Goal: Task Accomplishment & Management: Complete application form

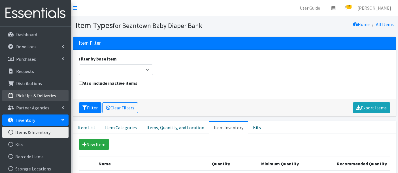
scroll to position [328, 0]
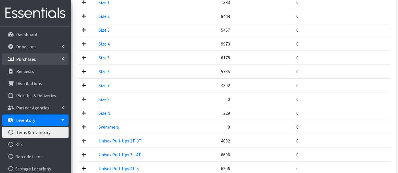
click at [32, 60] on p "Purchases" at bounding box center [26, 59] width 20 height 6
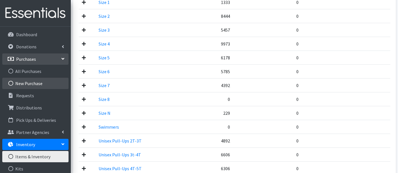
click at [35, 81] on link "New Purchase" at bounding box center [35, 83] width 66 height 11
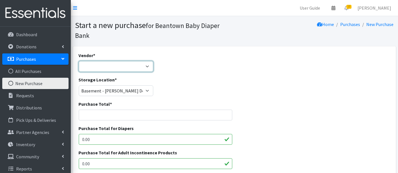
click at [117, 69] on select "Amazon HDI Wholesale/Brookies JSL Target Walmart ---Not Listed---" at bounding box center [116, 66] width 75 height 11
select select "591"
click at [79, 61] on select "Amazon HDI Wholesale/Brookies JSL Target Walmart ---Not Listed---" at bounding box center [116, 66] width 75 height 11
click at [107, 114] on input "Purchase Total *" at bounding box center [156, 115] width 154 height 11
type input "419.88"
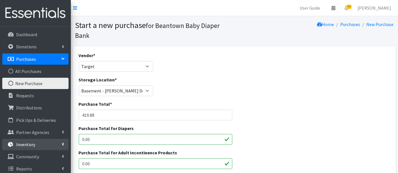
drag, startPoint x: 102, startPoint y: 138, endPoint x: 57, endPoint y: 141, distance: 45.1
type input "419.88"
click at [297, 111] on div "Purchase Total * 419.88" at bounding box center [234, 113] width 316 height 24
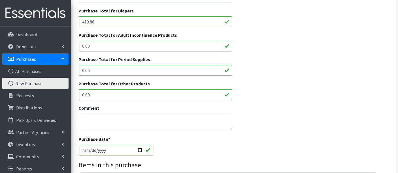
scroll to position [157, 0]
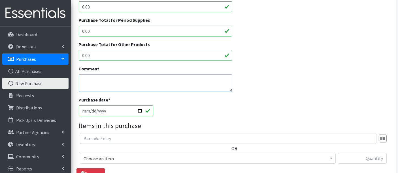
click at [135, 81] on textarea "Comment" at bounding box center [156, 83] width 154 height 18
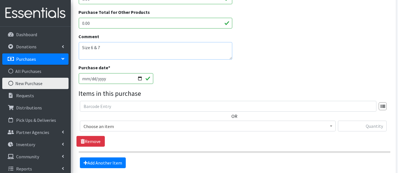
scroll to position [220, 0]
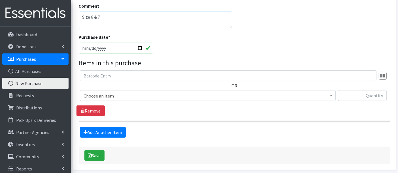
type textarea "Size 6 & 7"
click at [161, 90] on span "Choose an item" at bounding box center [208, 95] width 256 height 11
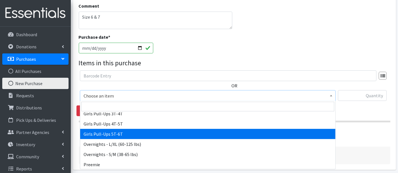
scroll to position [126, 0]
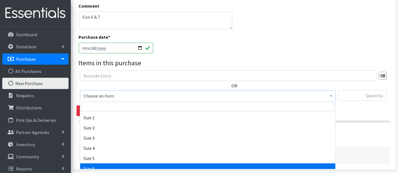
select select "14903"
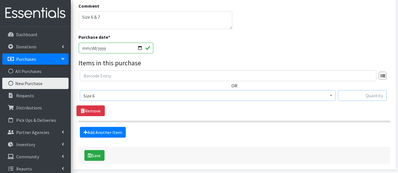
click at [369, 94] on input "text" at bounding box center [362, 95] width 49 height 11
type input "1728"
click at [99, 129] on link "Add Another Item" at bounding box center [103, 132] width 46 height 11
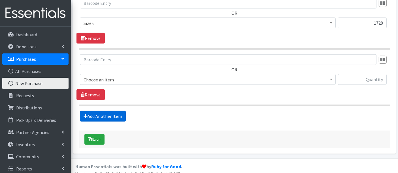
scroll to position [298, 0]
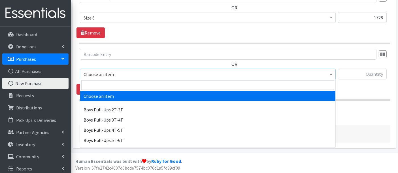
drag, startPoint x: 98, startPoint y: 71, endPoint x: 101, endPoint y: 78, distance: 8.4
click at [98, 71] on span "Choose an item" at bounding box center [208, 74] width 248 height 8
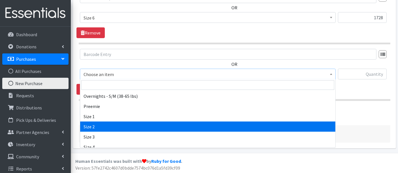
scroll to position [157, 0]
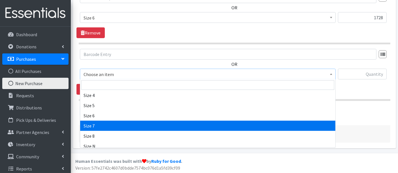
select select "14916"
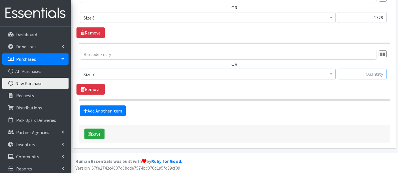
click at [378, 73] on input "text" at bounding box center [362, 74] width 49 height 11
type input "336"
click at [98, 133] on button "Save" at bounding box center [94, 134] width 20 height 11
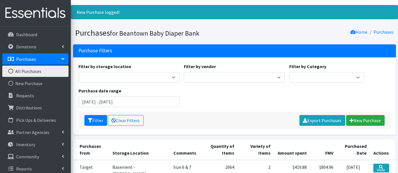
scroll to position [63, 0]
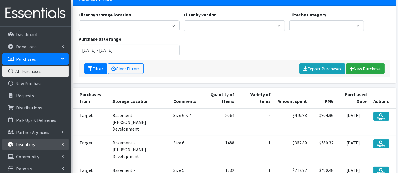
click at [43, 144] on link "Inventory" at bounding box center [35, 144] width 66 height 11
click at [48, 154] on link "Items & Inventory" at bounding box center [35, 156] width 66 height 11
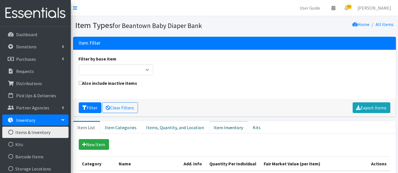
click at [214, 129] on link "Item Inventory" at bounding box center [228, 127] width 39 height 12
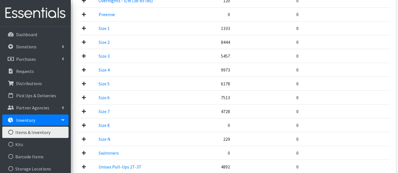
scroll to position [315, 0]
